Goal: Information Seeking & Learning: Understand process/instructions

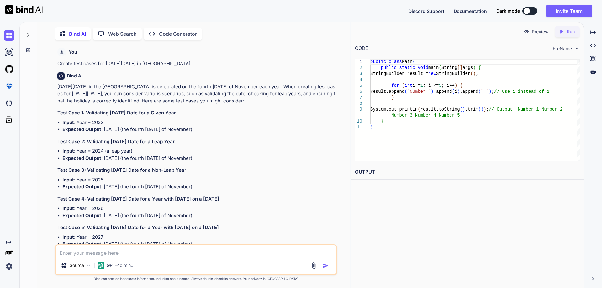
scroll to position [3597, 0]
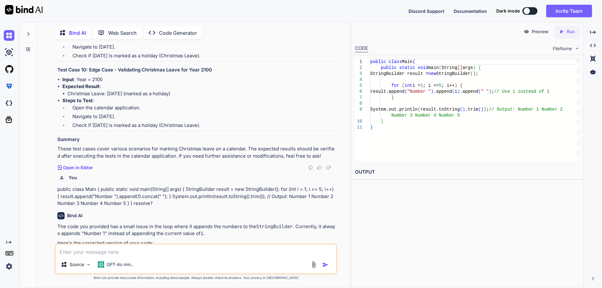
click at [112, 252] on textarea at bounding box center [196, 249] width 280 height 11
paste textarea " Work on to Dipping Screen based on OMS Mockups"
click at [118, 251] on textarea "Create test cases for  Work on to Dipping Screen based on OMS Mockups" at bounding box center [196, 249] width 280 height 11
click at [242, 254] on textarea "Create test cases for "Work on to Dipping Screen based on OMS Mockups" at bounding box center [196, 249] width 280 height 11
type textarea "Create test cases for "Work on to Dipping Screen based on OMS Mockups" with ste…"
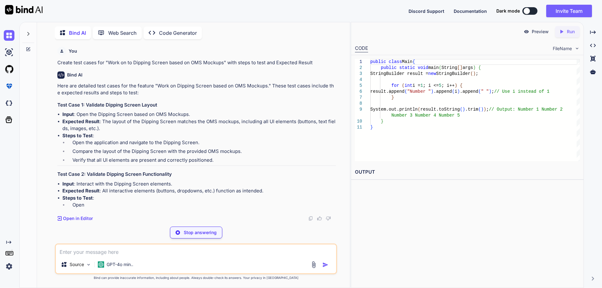
scroll to position [4003, 0]
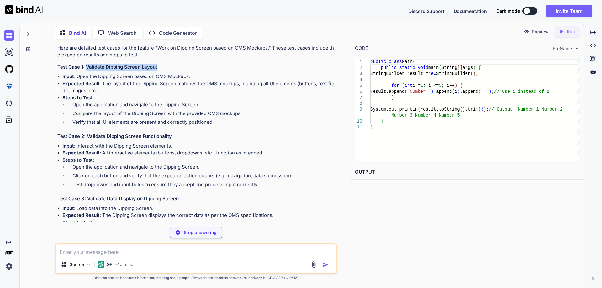
drag, startPoint x: 160, startPoint y: 116, endPoint x: 87, endPoint y: 120, distance: 73.1
click at [87, 71] on h3 "Test Case 1: Validate Dipping Screen Layout" at bounding box center [196, 67] width 278 height 7
copy h3 "Validate Dipping Screen Layout"
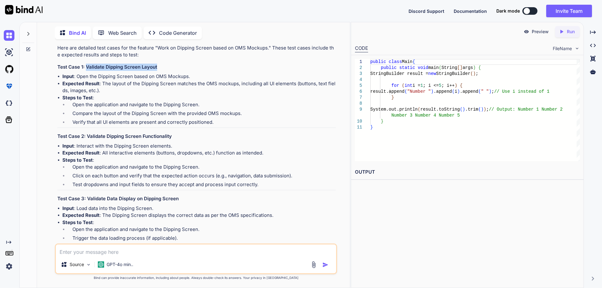
copy h3 "Validate Dipping Screen Layout"
click at [113, 94] on li "Expected Result : The layout of the Dipping Screen matches the OMS mockups, inc…" at bounding box center [198, 87] width 273 height 14
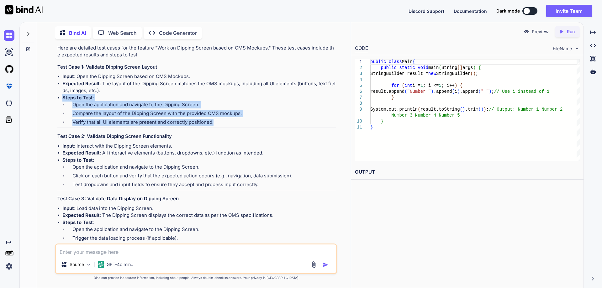
copy li "Steps to Test : Open the application and navigate to the Dipping Screen. Compar…"
drag, startPoint x: 64, startPoint y: 149, endPoint x: 238, endPoint y: 174, distance: 176.1
click at [238, 128] on li "Steps to Test : Open the application and navigate to the Dipping Screen. Compar…" at bounding box center [198, 111] width 273 height 34
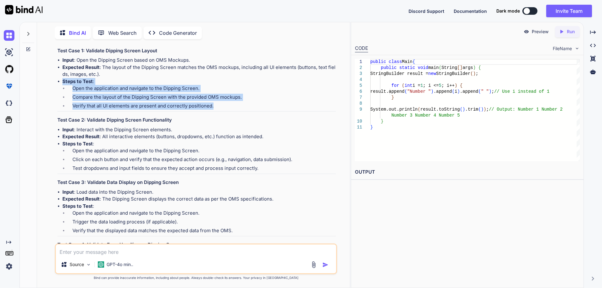
scroll to position [4034, 0]
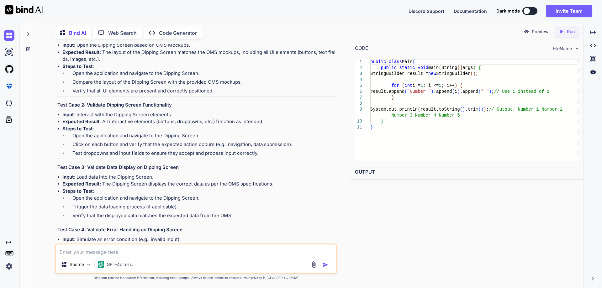
click at [97, 55] on strong "Expected Result" at bounding box center [80, 52] width 37 height 6
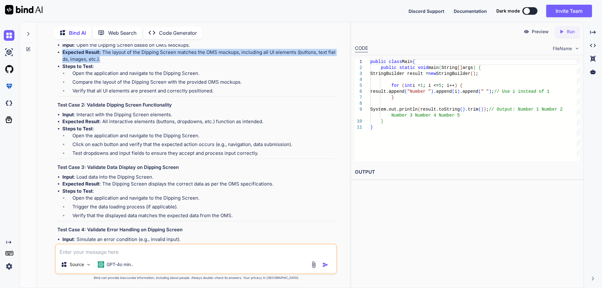
drag, startPoint x: 62, startPoint y: 103, endPoint x: 103, endPoint y: 108, distance: 41.1
click at [103, 63] on li "Expected Result : The layout of the Dipping Screen matches the OMS mockups, inc…" at bounding box center [198, 56] width 273 height 14
copy li "Expected Result : The layout of the Dipping Screen matches the OMS mockups, inc…"
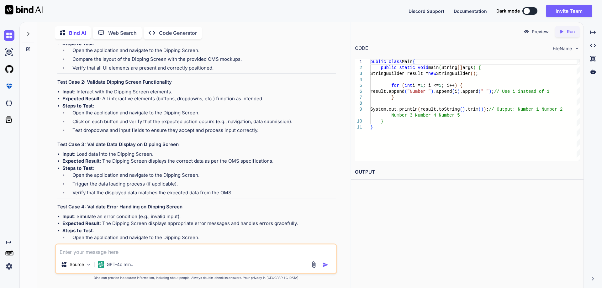
scroll to position [4065, 0]
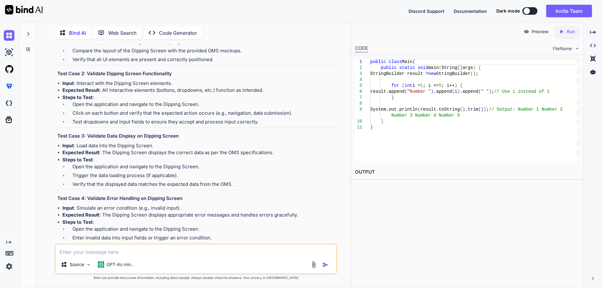
click at [97, 77] on h3 "Test Case 2: Validate Dipping Screen Functionality" at bounding box center [196, 73] width 278 height 7
drag, startPoint x: 88, startPoint y: 125, endPoint x: 168, endPoint y: 127, distance: 79.3
click at [168, 77] on h3 "Test Case 2: Validate Dipping Screen Functionality" at bounding box center [196, 73] width 278 height 7
click at [171, 77] on h3 "Test Case 2: Validate Dipping Screen Functionality" at bounding box center [196, 73] width 278 height 7
drag, startPoint x: 175, startPoint y: 125, endPoint x: 88, endPoint y: 126, distance: 86.5
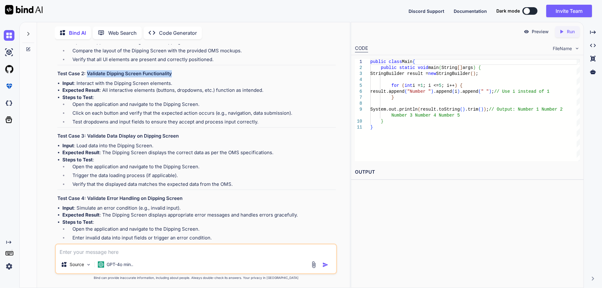
click at [88, 77] on h3 "Test Case 2: Validate Dipping Screen Functionality" at bounding box center [196, 73] width 278 height 7
copy h3 "Validate Dipping Screen Functionality"
click at [104, 128] on li "Steps to Test : Open the application and navigate to the Dipping Screen. Click …" at bounding box center [198, 111] width 273 height 34
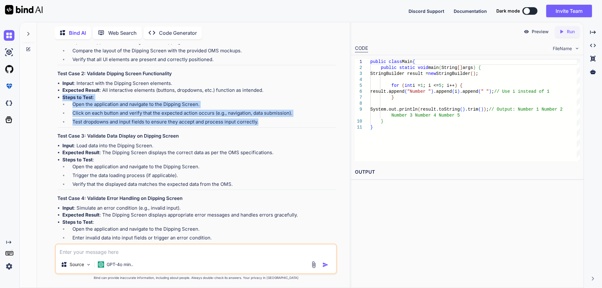
copy li "Steps to Test : Open the application and navigate to the Dipping Screen. Click …"
drag, startPoint x: 62, startPoint y: 148, endPoint x: 256, endPoint y: 175, distance: 195.6
click at [256, 128] on li "Steps to Test : Open the application and navigate to the Dipping Screen. Click …" at bounding box center [198, 111] width 273 height 34
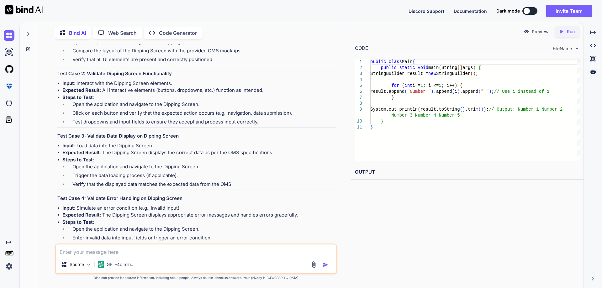
click at [80, 93] on strong "Expected Result" at bounding box center [80, 90] width 37 height 6
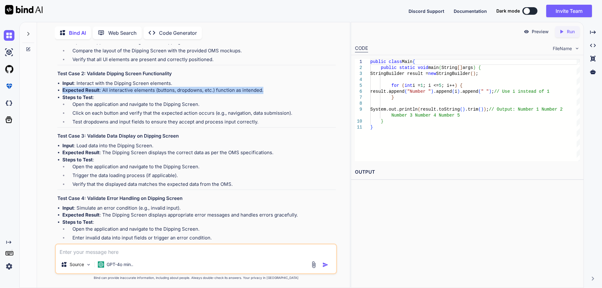
drag, startPoint x: 63, startPoint y: 141, endPoint x: 266, endPoint y: 144, distance: 203.1
click at [266, 94] on li "Expected Result : All interactive elements (buttons, dropdowns, etc.) function …" at bounding box center [198, 90] width 273 height 7
copy li "Expected Result : All interactive elements (buttons, dropdowns, etc.) function …"
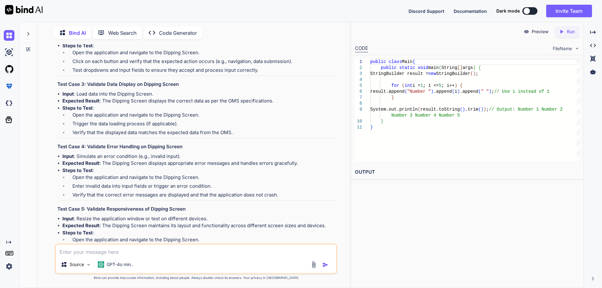
scroll to position [4128, 0]
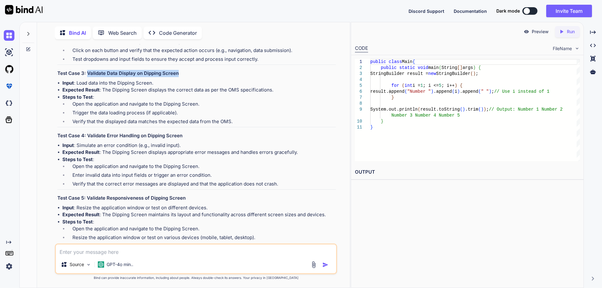
drag, startPoint x: 87, startPoint y: 124, endPoint x: 190, endPoint y: 124, distance: 102.8
click at [190, 77] on h3 "Test Case 3: Validate Data Display on Dipping Screen" at bounding box center [196, 73] width 278 height 7
copy h3 "Validate Data Display on Dipping Screen"
click at [85, 109] on li "Open the application and navigate to the Dipping Screen." at bounding box center [201, 105] width 268 height 9
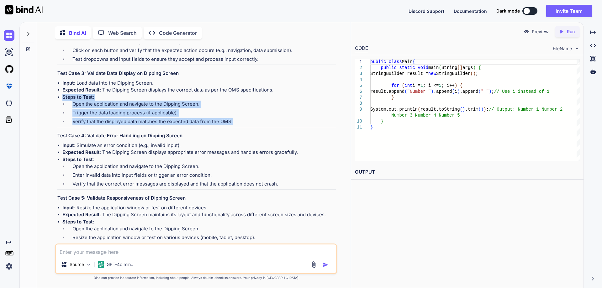
drag, startPoint x: 66, startPoint y: 152, endPoint x: 265, endPoint y: 173, distance: 200.5
click at [265, 127] on li "Steps to Test : Open the application and navigate to the Dipping Screen. Trigge…" at bounding box center [198, 111] width 273 height 34
copy li "Steps to Test : Open the application and navigate to the Dipping Screen. Trigge…"
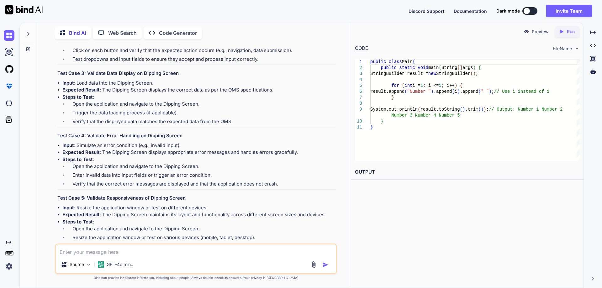
click at [101, 94] on li "Expected Result : The Dipping Screen displays the correct data as per the OMS s…" at bounding box center [198, 90] width 273 height 7
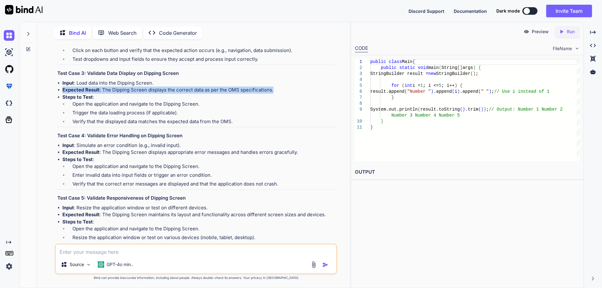
drag, startPoint x: 63, startPoint y: 142, endPoint x: 291, endPoint y: 143, distance: 228.5
click at [291, 94] on li "Expected Result : The Dipping Screen displays the correct data as per the OMS s…" at bounding box center [198, 90] width 273 height 7
copy li "Expected Result : The Dipping Screen displays the correct data as per the OMS s…"
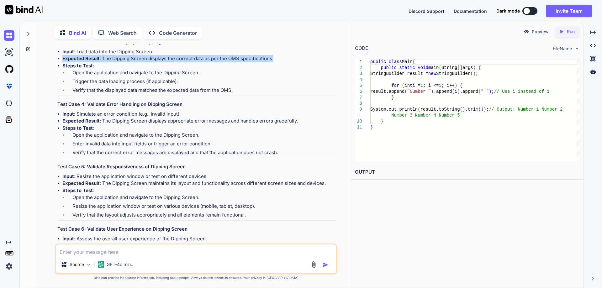
scroll to position [4191, 0]
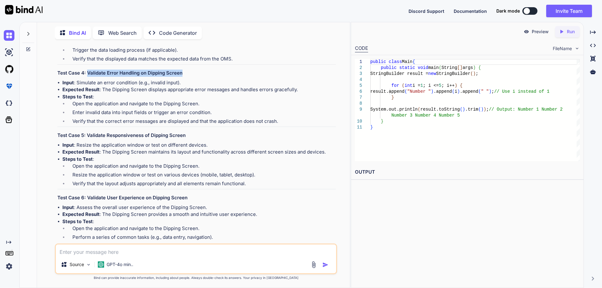
drag, startPoint x: 87, startPoint y: 125, endPoint x: 186, endPoint y: 124, distance: 99.4
click at [186, 77] on h3 "Test Case 4: Validate Error Handling on Dipping Screen" at bounding box center [196, 73] width 278 height 7
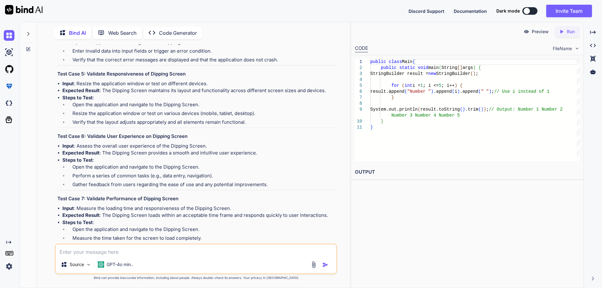
scroll to position [4253, 0]
click at [91, 76] on h3 "Test Case 5: Validate Responsiveness of Dipping Screen" at bounding box center [196, 72] width 278 height 7
drag, startPoint x: 87, startPoint y: 124, endPoint x: 202, endPoint y: 125, distance: 115.3
click at [202, 76] on h3 "Test Case 5: Validate Responsiveness of Dipping Screen" at bounding box center [196, 72] width 278 height 7
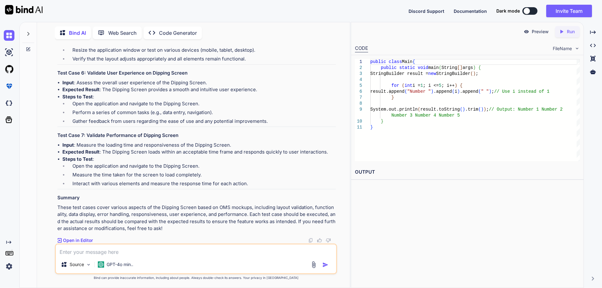
scroll to position [4367, 0]
drag, startPoint x: 86, startPoint y: 135, endPoint x: 181, endPoint y: 139, distance: 94.4
click at [181, 139] on h3 "Test Case 7: Validate Performance of Dipping Screen" at bounding box center [196, 135] width 278 height 7
click at [116, 155] on li "Expected Result : The Dipping Screen loads within an acceptable time frame and …" at bounding box center [198, 152] width 273 height 7
click at [100, 253] on textarea at bounding box center [196, 249] width 280 height 11
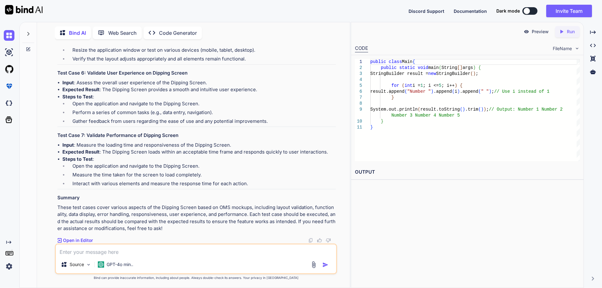
click at [66, 253] on textarea at bounding box center [196, 249] width 280 height 11
drag, startPoint x: 99, startPoint y: 137, endPoint x: 190, endPoint y: 136, distance: 90.3
click at [190, 136] on h3 "Test Case 7: Validate Performance of Dipping Screen" at bounding box center [196, 135] width 278 height 7
click at [119, 159] on li "Steps to Test : Open the application and navigate to the Dipping Screen. Measur…" at bounding box center [198, 173] width 273 height 34
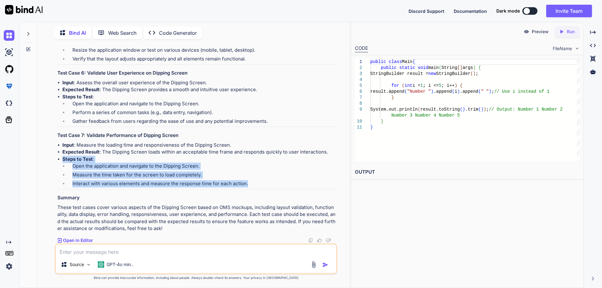
drag, startPoint x: 61, startPoint y: 160, endPoint x: 261, endPoint y: 186, distance: 201.3
click at [261, 186] on ul "Input : Measure the loading time and responsiveness of the Dipping Screen. Expe…" at bounding box center [196, 166] width 278 height 48
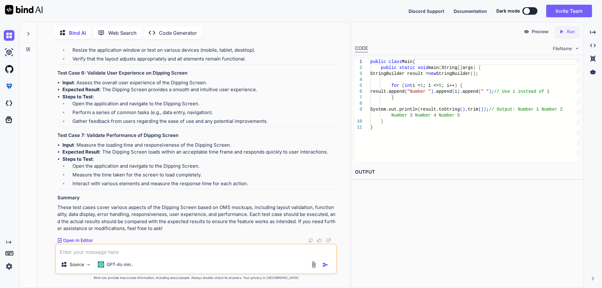
click at [92, 155] on strong "Expected Result" at bounding box center [80, 152] width 37 height 6
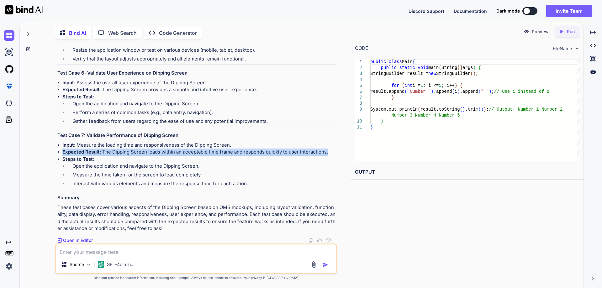
drag, startPoint x: 63, startPoint y: 152, endPoint x: 339, endPoint y: 152, distance: 276.7
click at [339, 152] on div "You Create test cases for [DATE][DATE] in [GEOGRAPHIC_DATA] Bind AI [DATE][DATE…" at bounding box center [196, 166] width 308 height 244
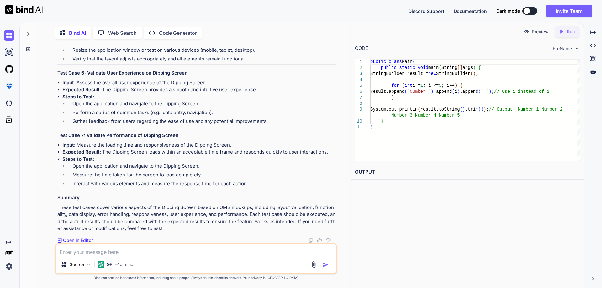
click at [111, 248] on textarea at bounding box center [196, 249] width 280 height 11
paste textarea " Work on the Packing Screen based on OMS Mockups."
click at [116, 251] on textarea "Create test cases on  Work on the Packing Screen based on OMS Mockups." at bounding box center [196, 249] width 280 height 11
type textarea "Create test cases on Work on the Packing Screen based on OMS Mockups."
click at [250, 254] on textarea "Create test cases on Work on the Packing Screen based on OMS Mockups." at bounding box center [196, 249] width 280 height 11
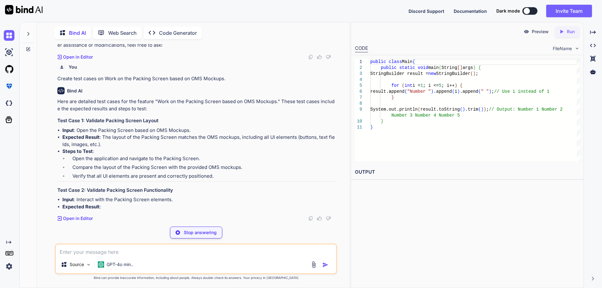
scroll to position [4550, 0]
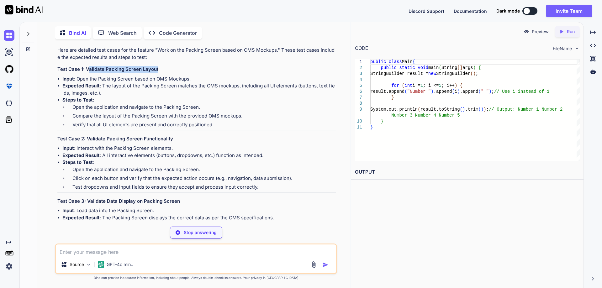
drag, startPoint x: 87, startPoint y: 121, endPoint x: 169, endPoint y: 120, distance: 81.8
click at [169, 73] on h3 "Test Case 1: Validate Packing Screen Layout" at bounding box center [196, 69] width 278 height 7
drag, startPoint x: 165, startPoint y: 120, endPoint x: 87, endPoint y: 122, distance: 78.1
click at [87, 73] on h3 "Test Case 1: Validate Packing Screen Layout" at bounding box center [196, 69] width 278 height 7
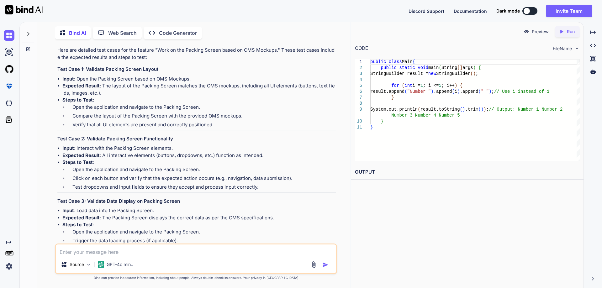
click at [89, 89] on strong "Expected Result" at bounding box center [80, 86] width 37 height 6
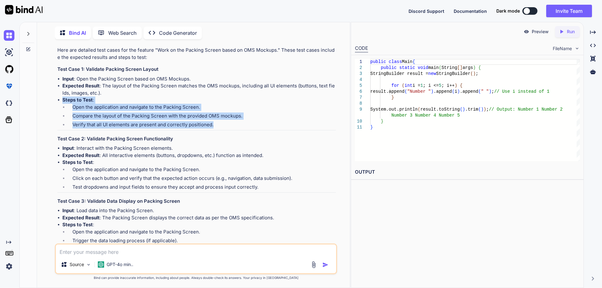
drag, startPoint x: 62, startPoint y: 151, endPoint x: 227, endPoint y: 177, distance: 166.9
click at [227, 130] on li "Steps to Test : Open the application and navigate to the Packing Screen. Compar…" at bounding box center [198, 114] width 273 height 34
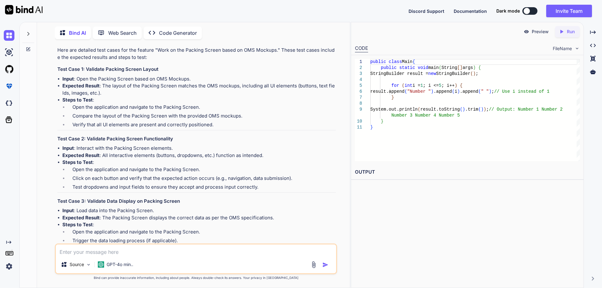
click at [91, 97] on li "Expected Result : The layout of the Packing Screen matches the OMS mockups, inc…" at bounding box center [198, 89] width 273 height 14
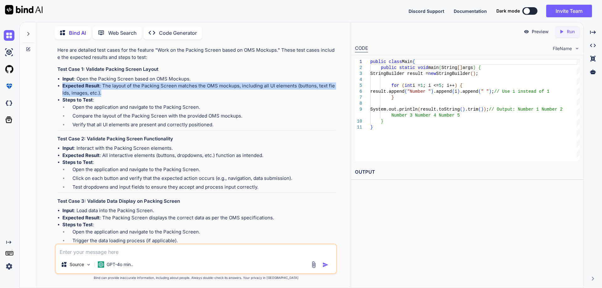
drag, startPoint x: 62, startPoint y: 137, endPoint x: 107, endPoint y: 142, distance: 44.4
click at [107, 97] on li "Expected Result : The layout of the Packing Screen matches the OMS mockups, inc…" at bounding box center [198, 89] width 273 height 14
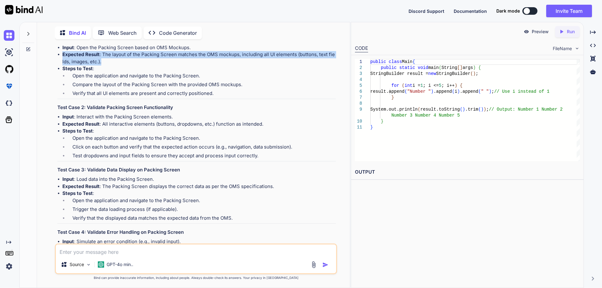
scroll to position [4613, 0]
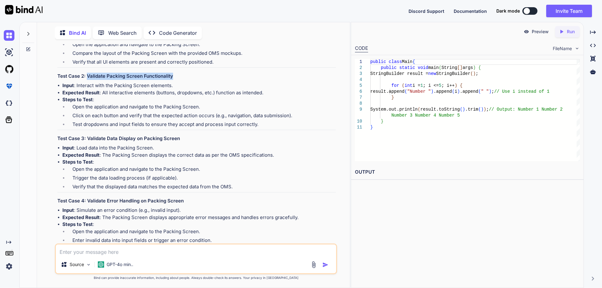
drag, startPoint x: 87, startPoint y: 128, endPoint x: 173, endPoint y: 128, distance: 86.5
click at [173, 80] on h3 "Test Case 2: Validate Packing Screen Functionality" at bounding box center [196, 76] width 278 height 7
click at [111, 97] on li "Expected Result : All interactive elements (buttons, dropdowns, etc.) function …" at bounding box center [198, 92] width 273 height 7
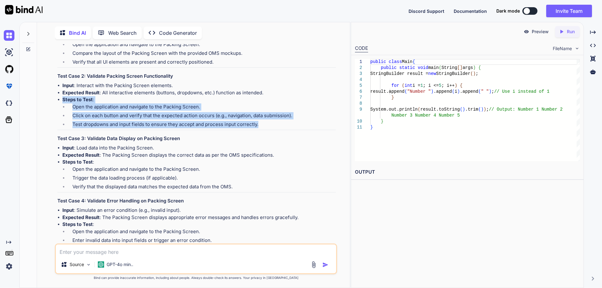
drag, startPoint x: 62, startPoint y: 151, endPoint x: 265, endPoint y: 178, distance: 204.6
click at [265, 130] on li "Steps to Test : Open the application and navigate to the Packing Screen. Click …" at bounding box center [198, 113] width 273 height 34
click at [81, 102] on strong "Steps to Test" at bounding box center [77, 100] width 30 height 6
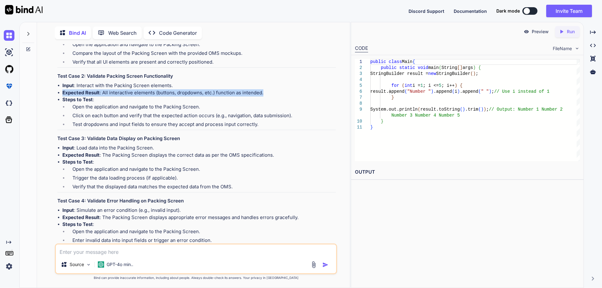
drag, startPoint x: 61, startPoint y: 144, endPoint x: 271, endPoint y: 145, distance: 209.4
click at [271, 130] on ul "Input : Interact with the Packing Screen elements. Expected Result : All intera…" at bounding box center [196, 106] width 278 height 48
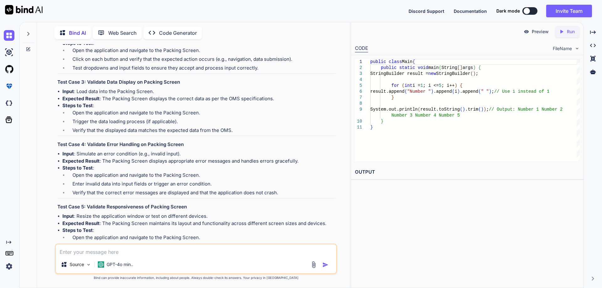
scroll to position [4676, 0]
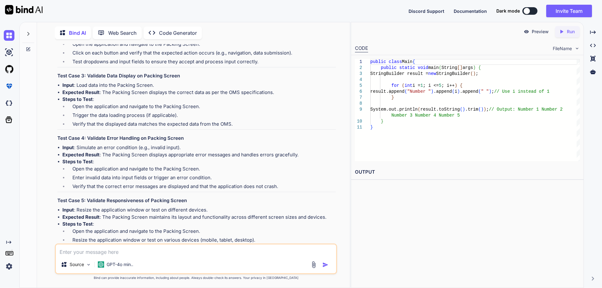
click at [96, 80] on h3 "Test Case 3: Validate Data Display on Packing Screen" at bounding box center [196, 75] width 278 height 7
drag, startPoint x: 88, startPoint y: 127, endPoint x: 195, endPoint y: 128, distance: 106.9
click at [195, 80] on h3 "Test Case 3: Validate Data Display on Packing Screen" at bounding box center [196, 75] width 278 height 7
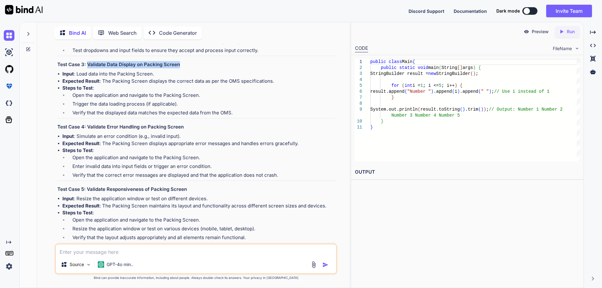
scroll to position [4707, 0]
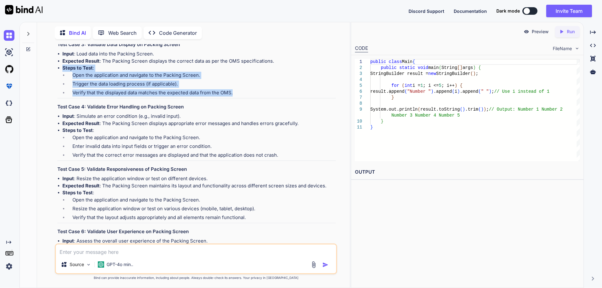
drag, startPoint x: 63, startPoint y: 119, endPoint x: 237, endPoint y: 143, distance: 175.5
click at [237, 98] on li "Steps to Test : Open the application and navigate to the Packing Screen. Trigge…" at bounding box center [198, 82] width 273 height 34
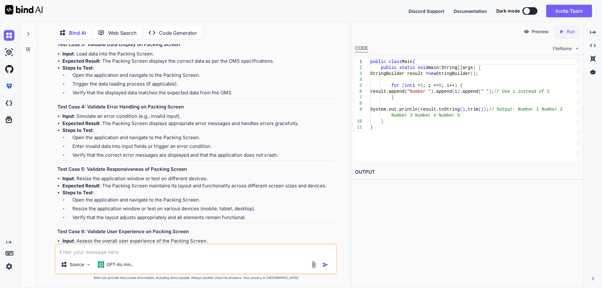
click at [81, 64] on strong "Expected Result" at bounding box center [80, 61] width 37 height 6
click at [61, 98] on ul "Input : Load data into the Packing Screen. Expected Result : The Packing Screen…" at bounding box center [196, 74] width 278 height 48
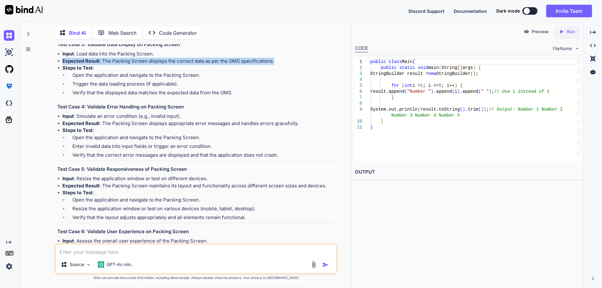
drag, startPoint x: 64, startPoint y: 113, endPoint x: 288, endPoint y: 113, distance: 224.7
click at [288, 65] on li "Expected Result : The Packing Screen displays the correct data as per the OMS s…" at bounding box center [198, 61] width 273 height 7
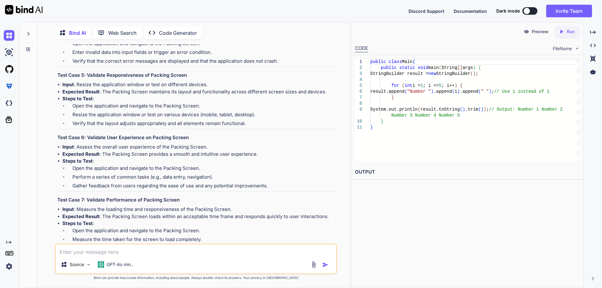
scroll to position [4832, 0]
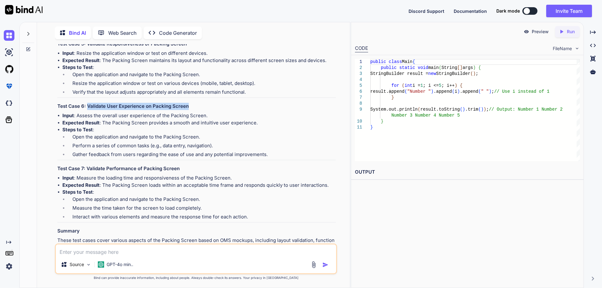
drag, startPoint x: 88, startPoint y: 156, endPoint x: 199, endPoint y: 158, distance: 111.6
click at [199, 110] on h3 "Test Case 6: Validate User Experience on Packing Screen" at bounding box center [196, 106] width 278 height 7
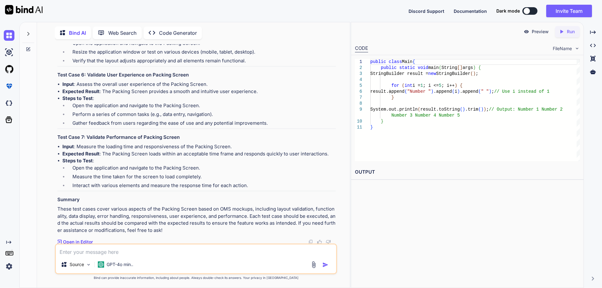
click at [73, 111] on li "Open the application and navigate to the Packing Screen." at bounding box center [201, 106] width 268 height 9
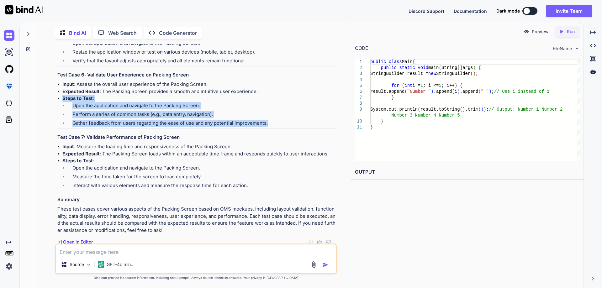
drag, startPoint x: 62, startPoint y: 151, endPoint x: 284, endPoint y: 176, distance: 223.4
click at [284, 129] on li "Steps to Test : Open the application and navigate to the Packing Screen. Perfor…" at bounding box center [198, 112] width 273 height 34
click at [106, 129] on li "Steps to Test : Open the application and navigate to the Packing Screen. Perfor…" at bounding box center [198, 112] width 273 height 34
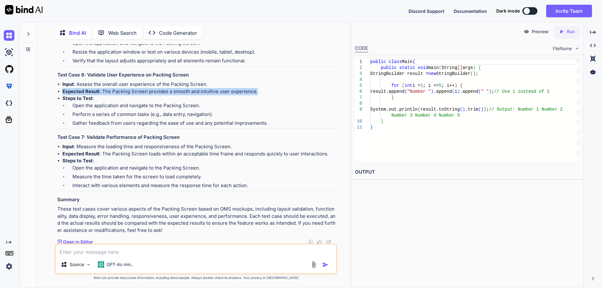
drag, startPoint x: 63, startPoint y: 143, endPoint x: 284, endPoint y: 141, distance: 221.3
click at [284, 95] on li "Expected Result : The Packing Screen provides a smooth and intuitive user exper…" at bounding box center [198, 91] width 273 height 7
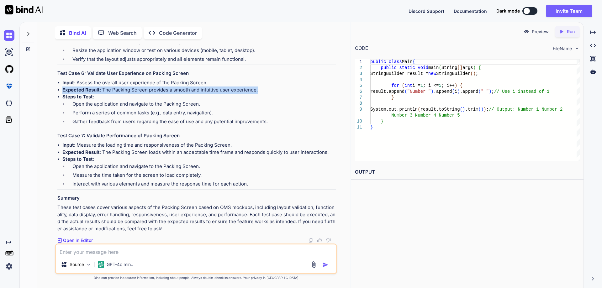
scroll to position [4917, 0]
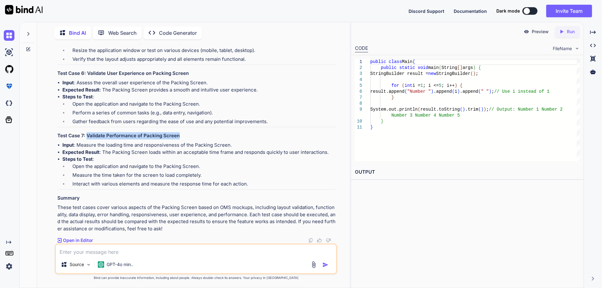
drag, startPoint x: 86, startPoint y: 135, endPoint x: 188, endPoint y: 137, distance: 101.9
click at [188, 137] on h3 "Test Case 7: Validate Performance of Packing Screen" at bounding box center [196, 135] width 278 height 7
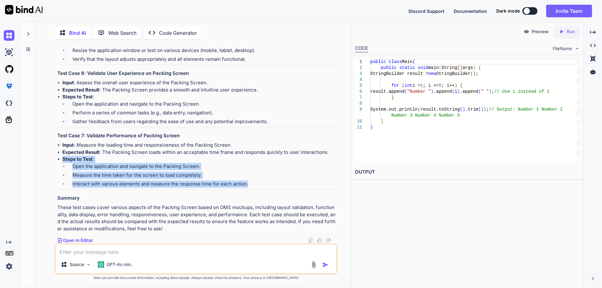
drag, startPoint x: 62, startPoint y: 160, endPoint x: 257, endPoint y: 187, distance: 196.9
click at [257, 187] on li "Steps to Test : Open the application and navigate to the Packing Screen. Measur…" at bounding box center [198, 173] width 273 height 34
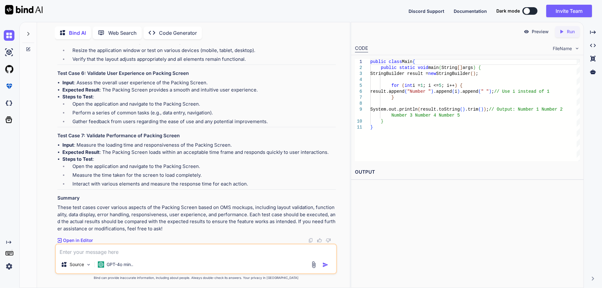
click at [110, 154] on li "Expected Result : The Packing Screen loads within an acceptable time frame and …" at bounding box center [198, 152] width 273 height 7
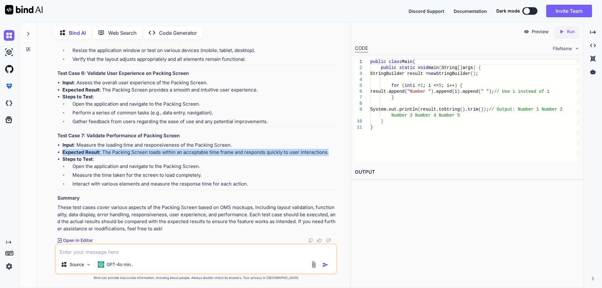
drag, startPoint x: 61, startPoint y: 151, endPoint x: 332, endPoint y: 155, distance: 271.4
click at [332, 155] on ul "Input : Measure the loading time and responsiveness of the Packing Screen. Expe…" at bounding box center [196, 166] width 278 height 48
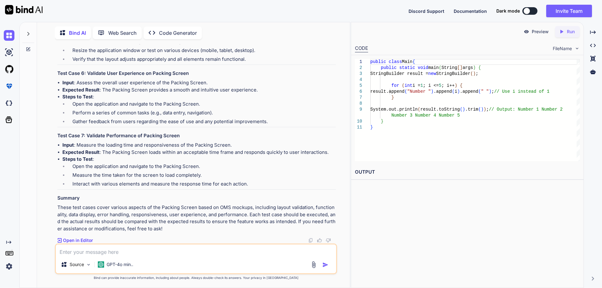
click at [131, 183] on li "Interact with various elements and measure the response time for each action." at bounding box center [201, 185] width 268 height 9
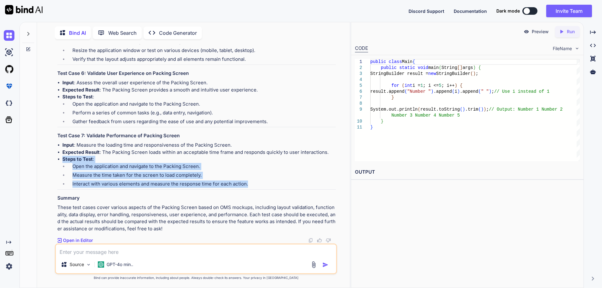
drag, startPoint x: 64, startPoint y: 159, endPoint x: 248, endPoint y: 188, distance: 186.8
click at [248, 188] on li "Steps to Test : Open the application and navigate to the Packing Screen. Measur…" at bounding box center [198, 173] width 273 height 34
